Goal: Task Accomplishment & Management: Complete application form

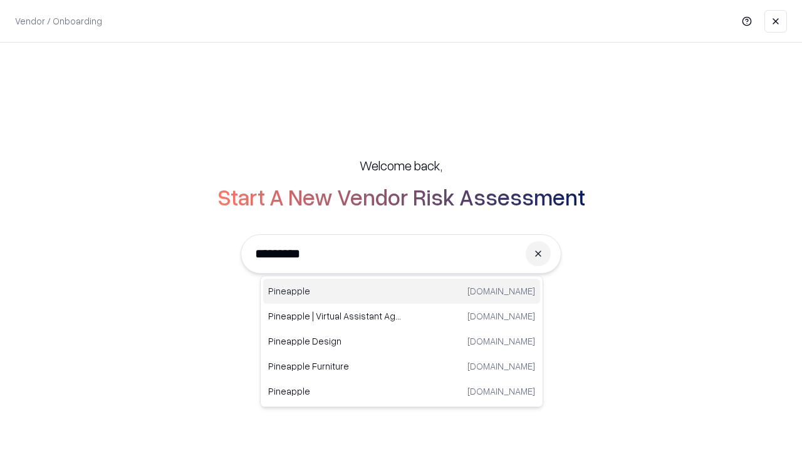
click at [402, 292] on div "Pineapple [DOMAIN_NAME]" at bounding box center [401, 291] width 277 height 25
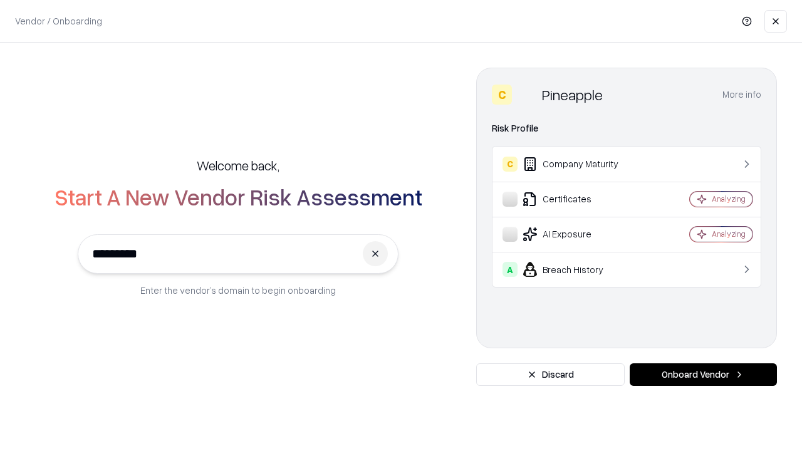
type input "*********"
click at [703, 375] on button "Onboard Vendor" at bounding box center [703, 375] width 147 height 23
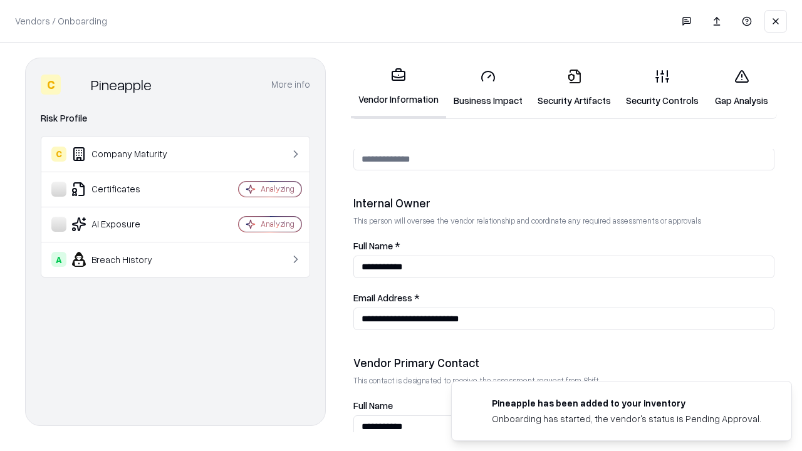
scroll to position [649, 0]
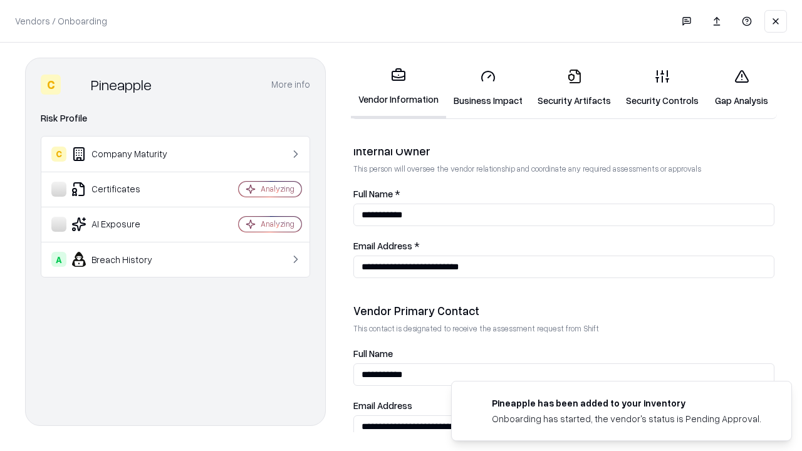
click at [488, 88] on link "Business Impact" at bounding box center [488, 88] width 84 height 58
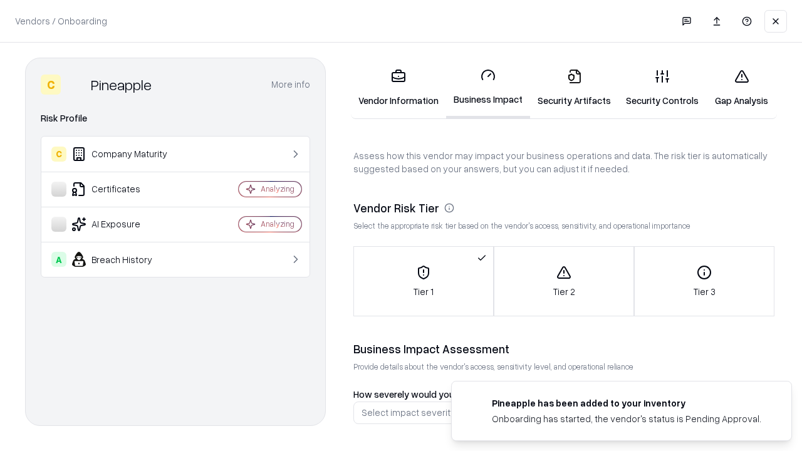
click at [574, 88] on link "Security Artifacts" at bounding box center [574, 88] width 88 height 58
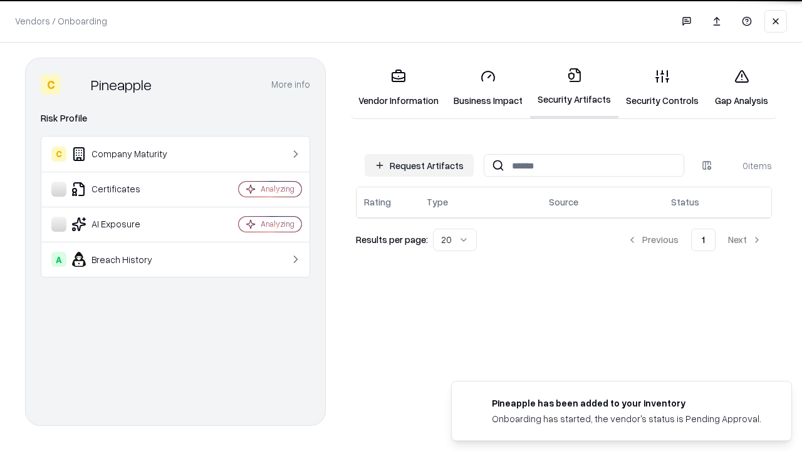
click at [419, 165] on button "Request Artifacts" at bounding box center [419, 165] width 109 height 23
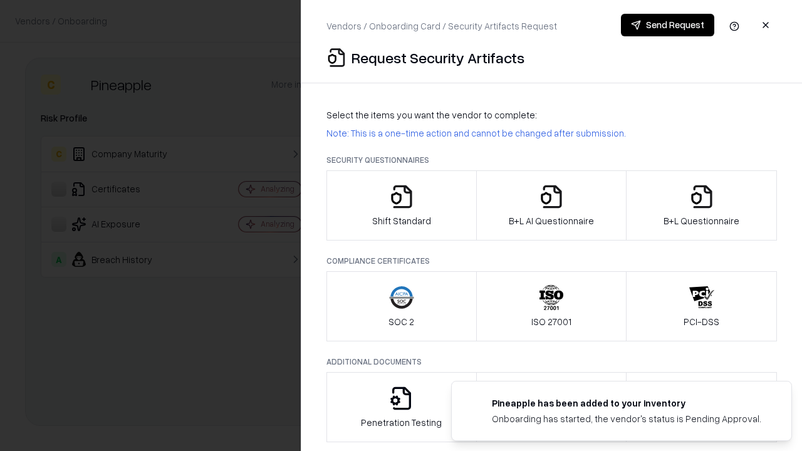
click at [401, 206] on icon "button" at bounding box center [401, 196] width 25 height 25
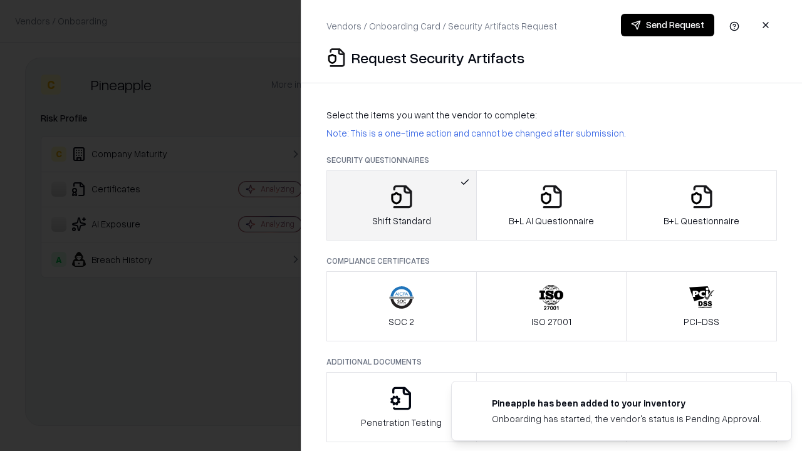
click at [668, 25] on button "Send Request" at bounding box center [667, 25] width 93 height 23
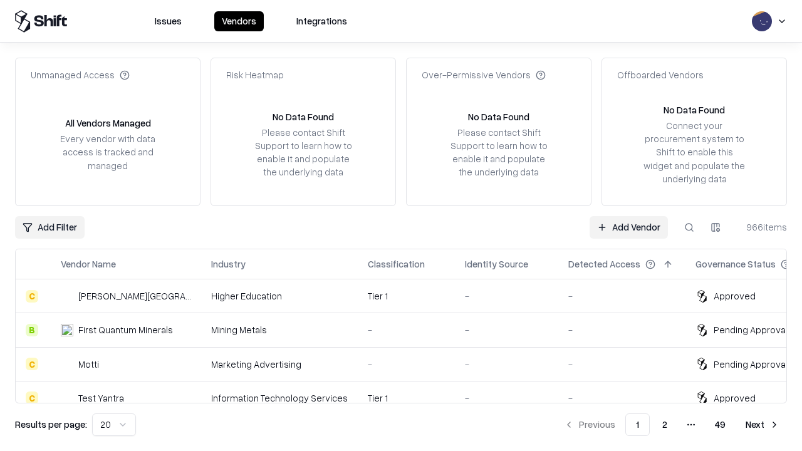
click at [690, 227] on button at bounding box center [689, 227] width 23 height 23
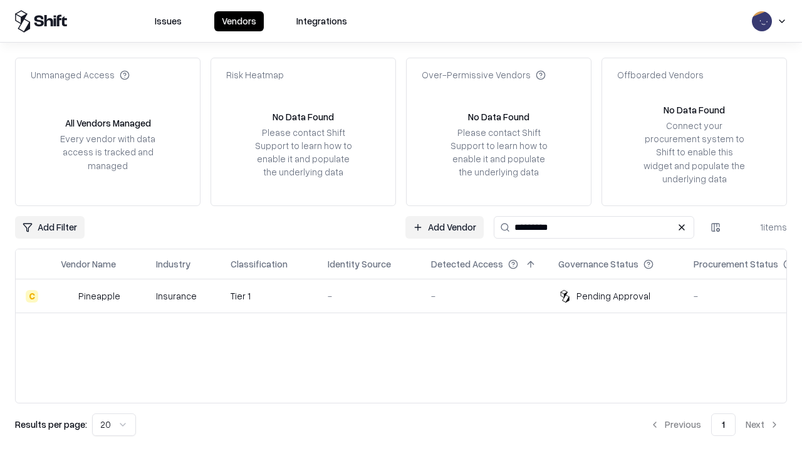
type input "*********"
click at [409, 296] on div "-" at bounding box center [369, 296] width 83 height 13
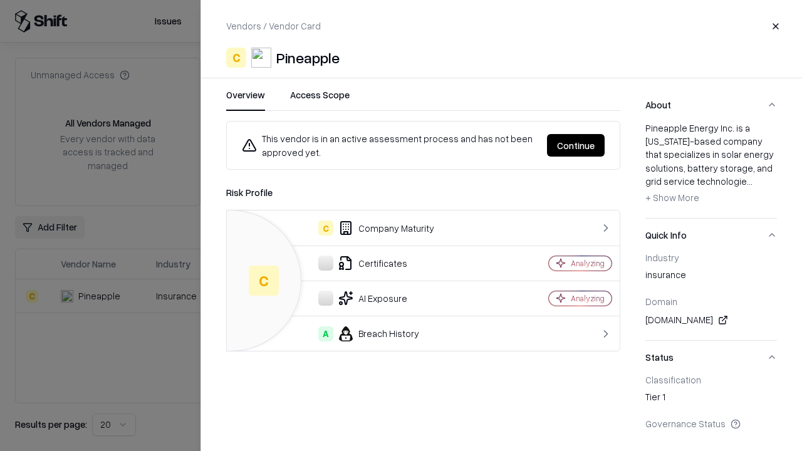
click at [576, 145] on button "Continue" at bounding box center [576, 145] width 58 height 23
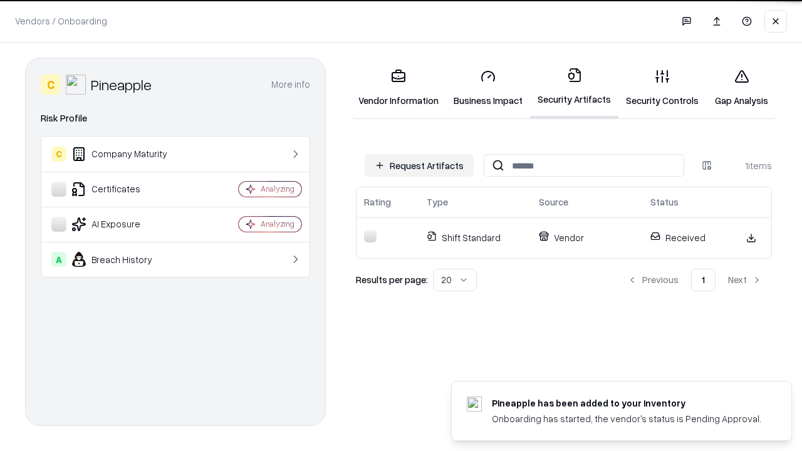
click at [742, 88] on link "Gap Analysis" at bounding box center [741, 88] width 71 height 58
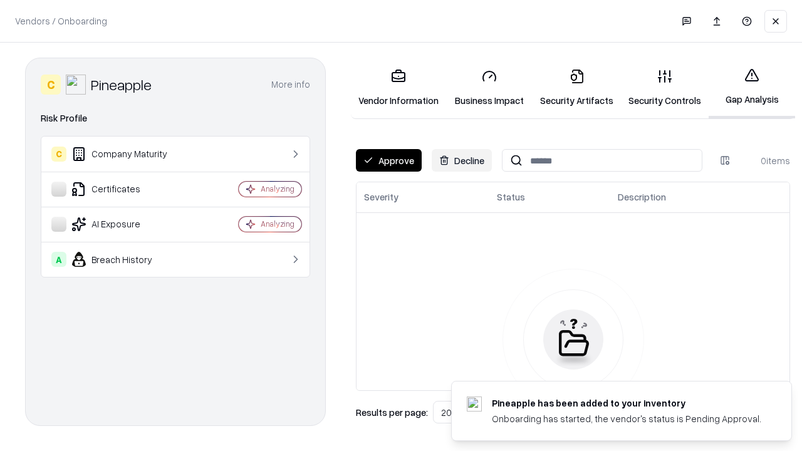
click at [389, 160] on button "Approve" at bounding box center [389, 160] width 66 height 23
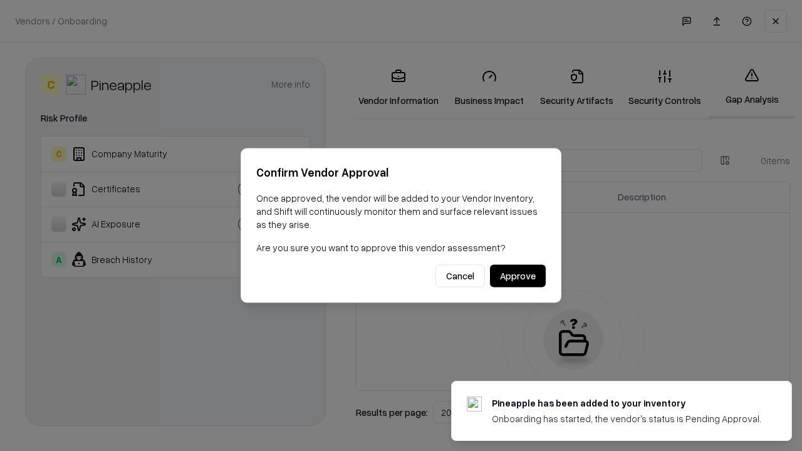
click at [518, 276] on button "Approve" at bounding box center [518, 276] width 56 height 23
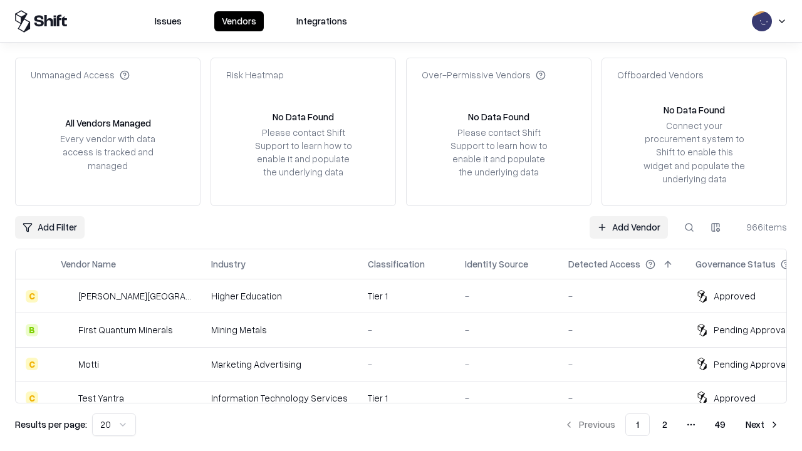
type input "*********"
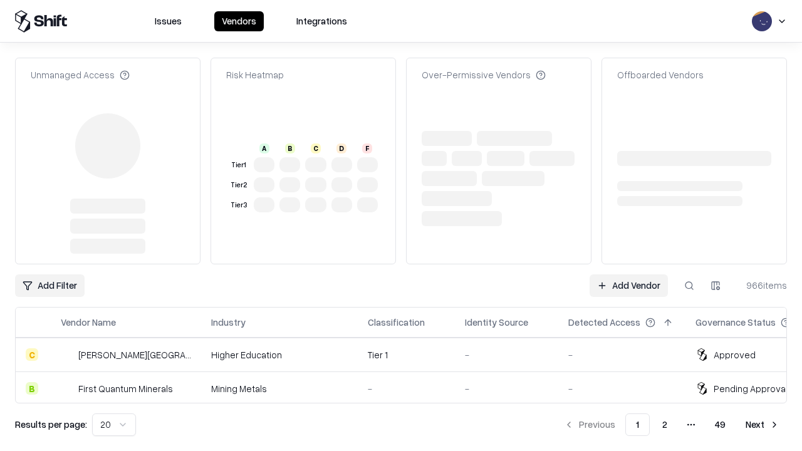
click at [629, 275] on link "Add Vendor" at bounding box center [629, 286] width 78 height 23
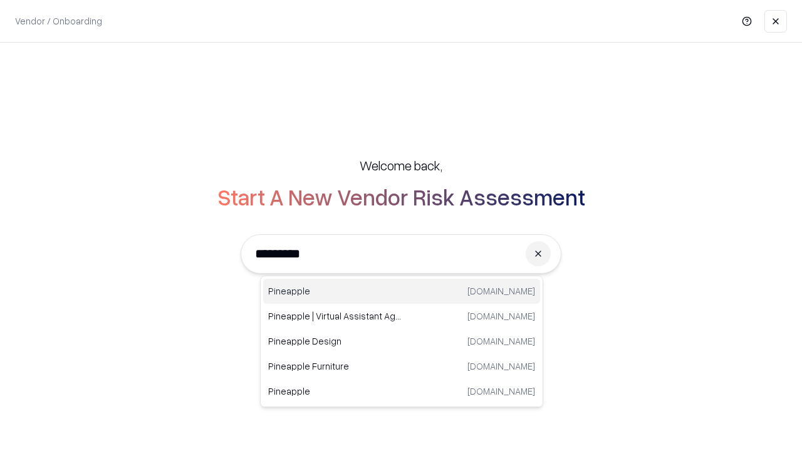
click at [402, 292] on div "Pineapple pineappleenergy.com" at bounding box center [401, 291] width 277 height 25
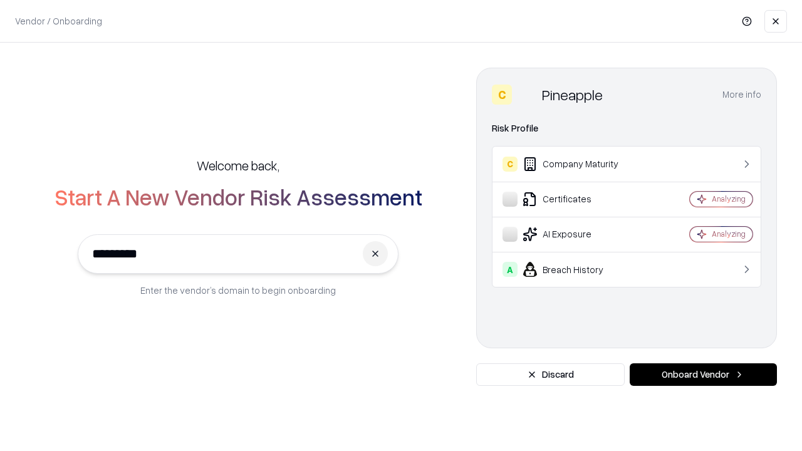
type input "*********"
click at [703, 375] on button "Onboard Vendor" at bounding box center [703, 375] width 147 height 23
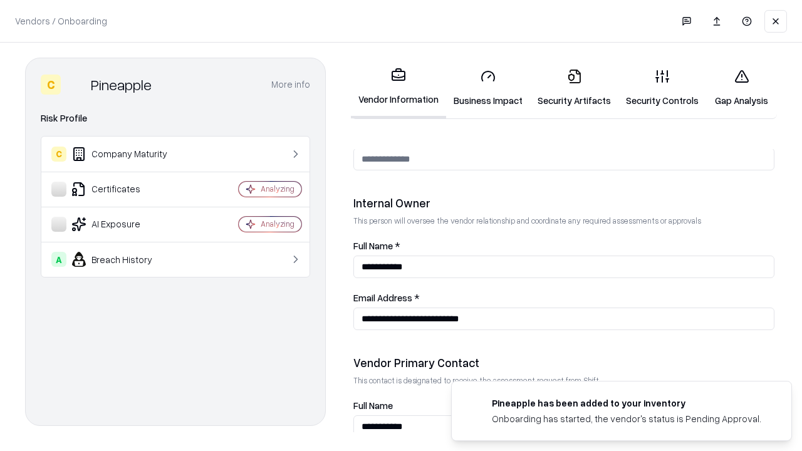
scroll to position [649, 0]
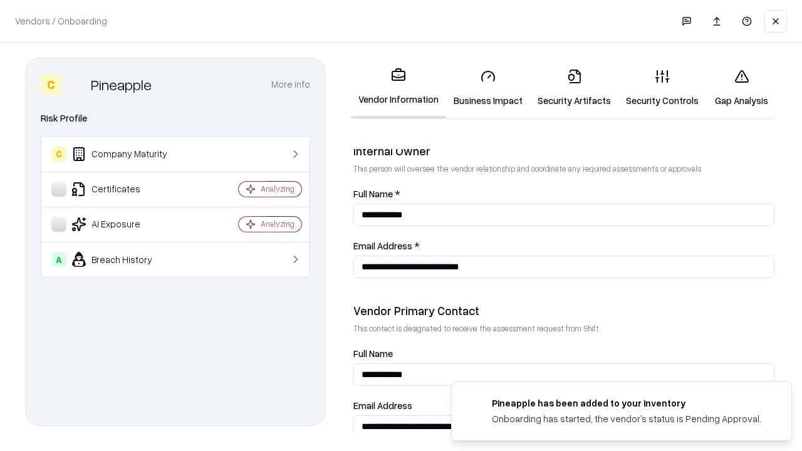
click at [742, 88] on link "Gap Analysis" at bounding box center [741, 88] width 71 height 58
